Goal: Task Accomplishment & Management: Complete application form

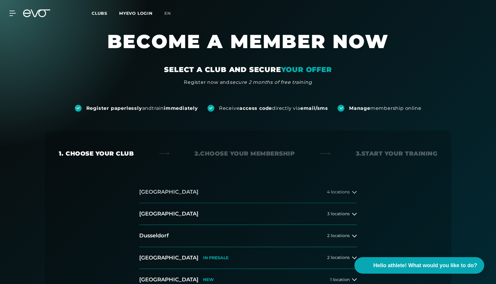
click at [296, 192] on button "[GEOGRAPHIC_DATA] 4 locations" at bounding box center [248, 193] width 218 height 22
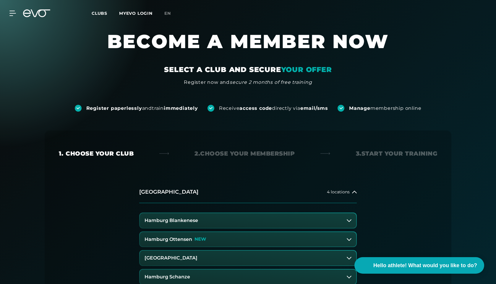
click at [384, 190] on div "[GEOGRAPHIC_DATA] 4 locations [GEOGRAPHIC_DATA] Blankenese [GEOGRAPHIC_DATA] [G…" at bounding box center [248, 285] width 378 height 207
click at [410, 189] on div "[GEOGRAPHIC_DATA] 4 locations [GEOGRAPHIC_DATA] Blankenese [GEOGRAPHIC_DATA] [G…" at bounding box center [248, 285] width 378 height 207
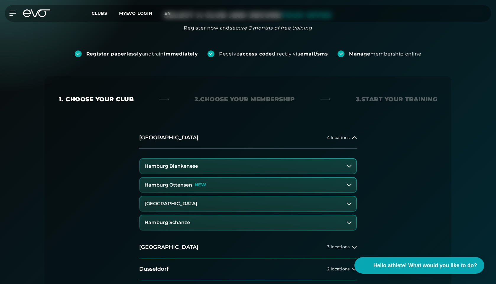
scroll to position [60, 0]
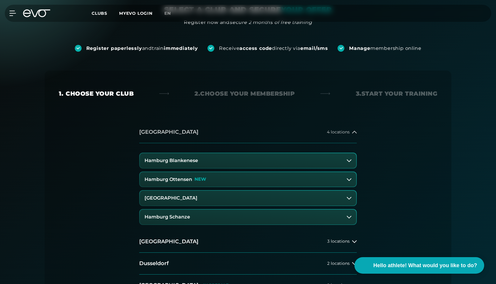
click at [353, 139] on button "[GEOGRAPHIC_DATA] 4 locations" at bounding box center [248, 133] width 218 height 22
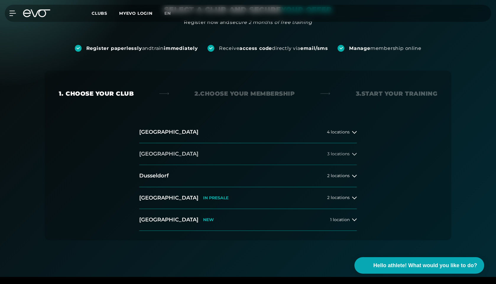
click at [182, 154] on button "[GEOGRAPHIC_DATA] 3 locations" at bounding box center [248, 154] width 218 height 22
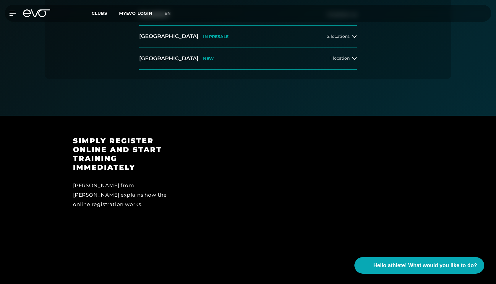
scroll to position [145, 0]
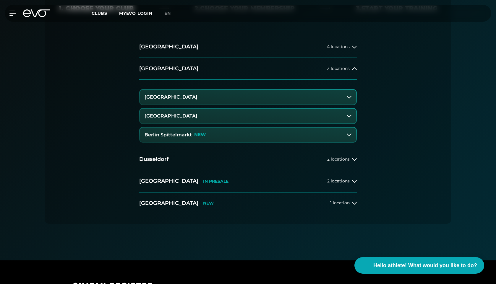
click at [208, 114] on button "[GEOGRAPHIC_DATA]" at bounding box center [248, 116] width 216 height 15
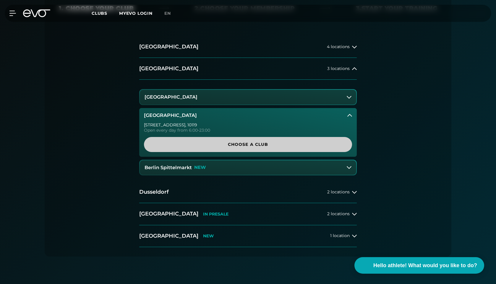
click at [263, 143] on font "Choose a club" at bounding box center [248, 144] width 41 height 5
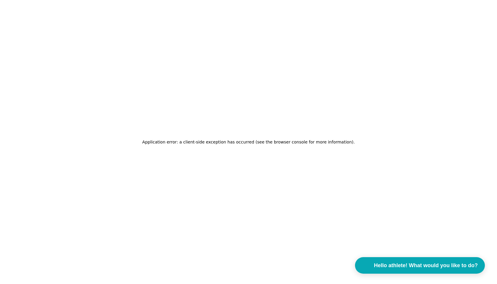
scroll to position [0, 0]
